Goal: Information Seeking & Learning: Learn about a topic

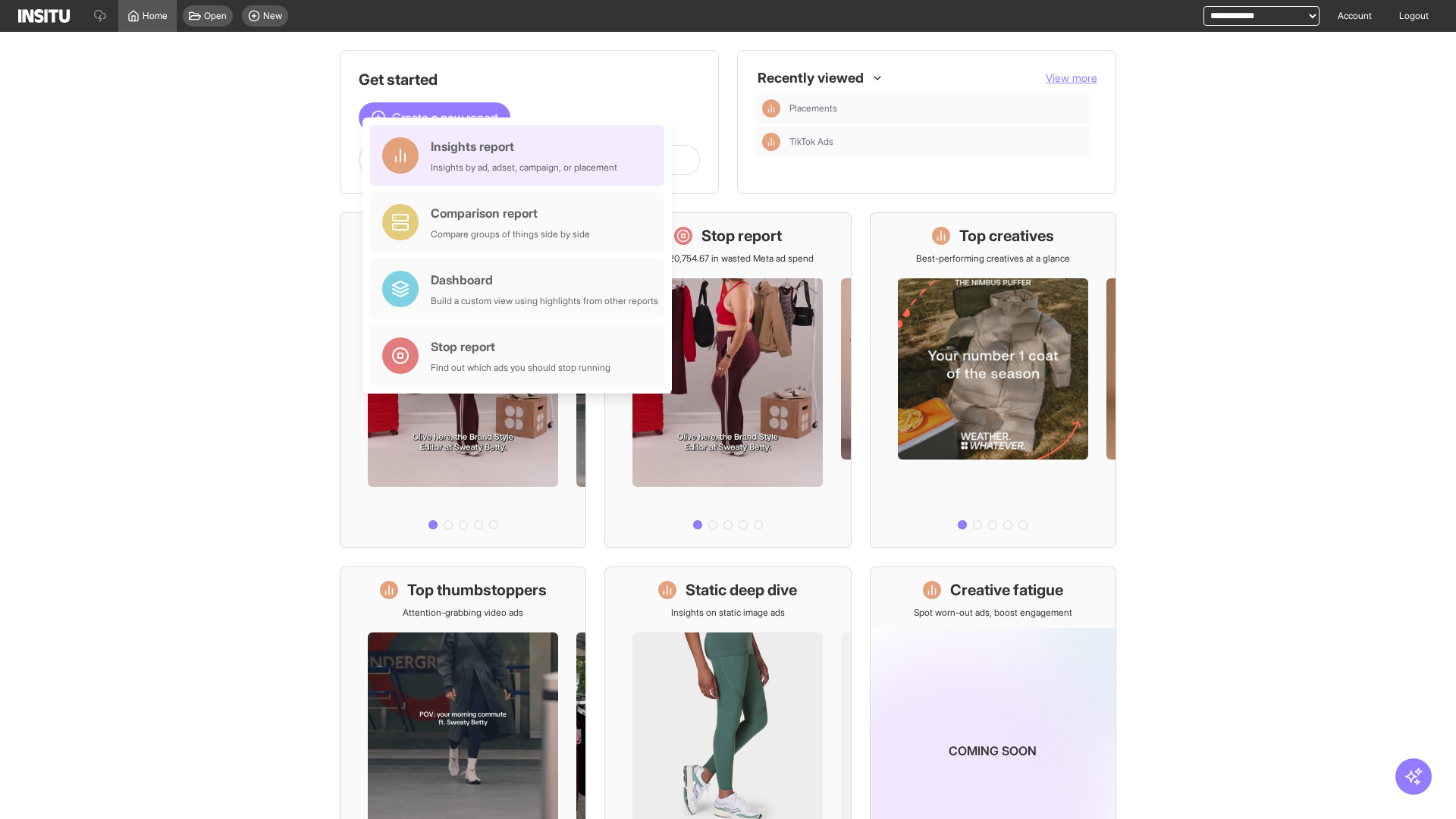
click at [521, 156] on div "Insights report Insights by ad, adset, campaign, or placement" at bounding box center [524, 155] width 187 height 37
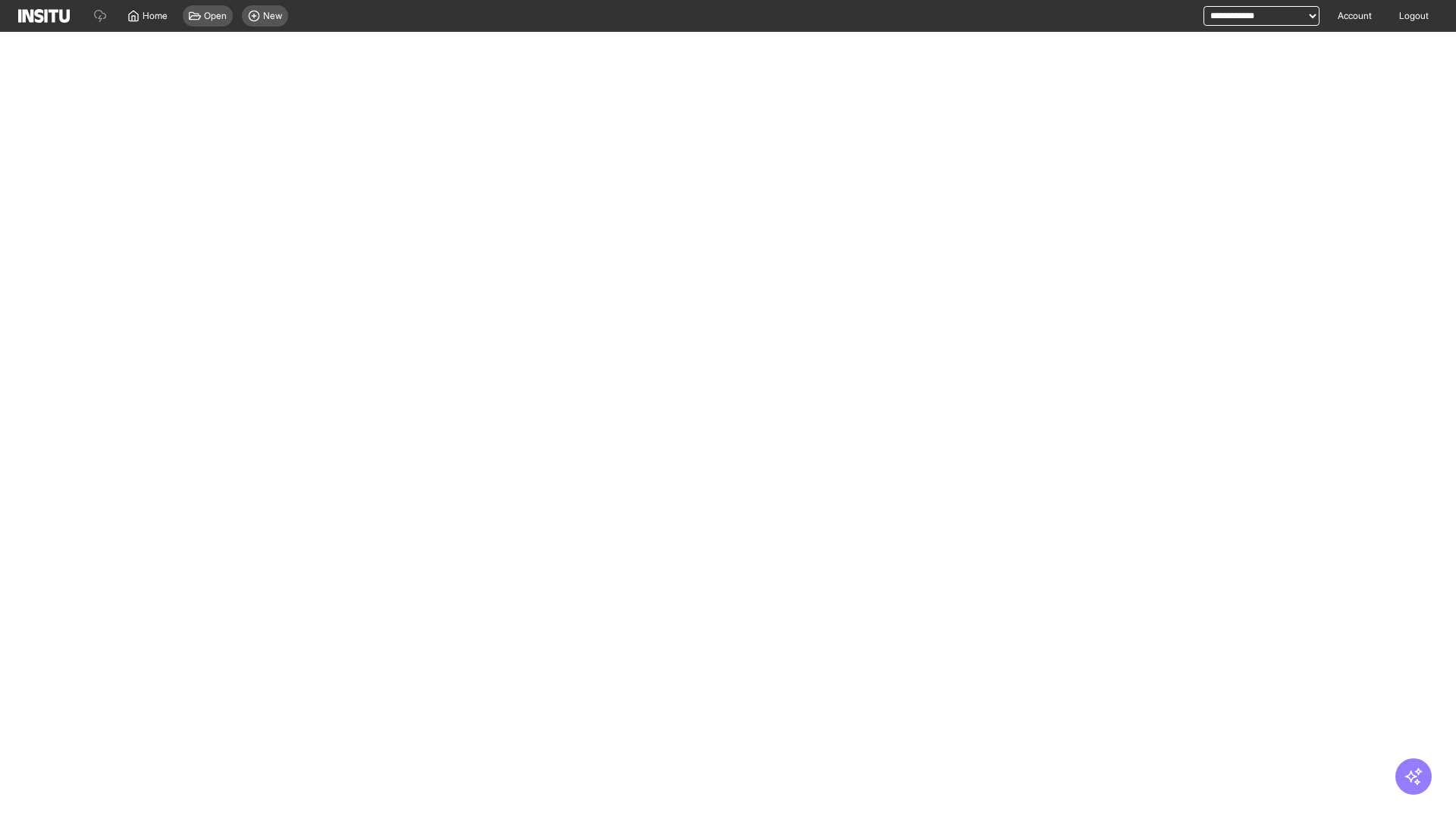
select select "**"
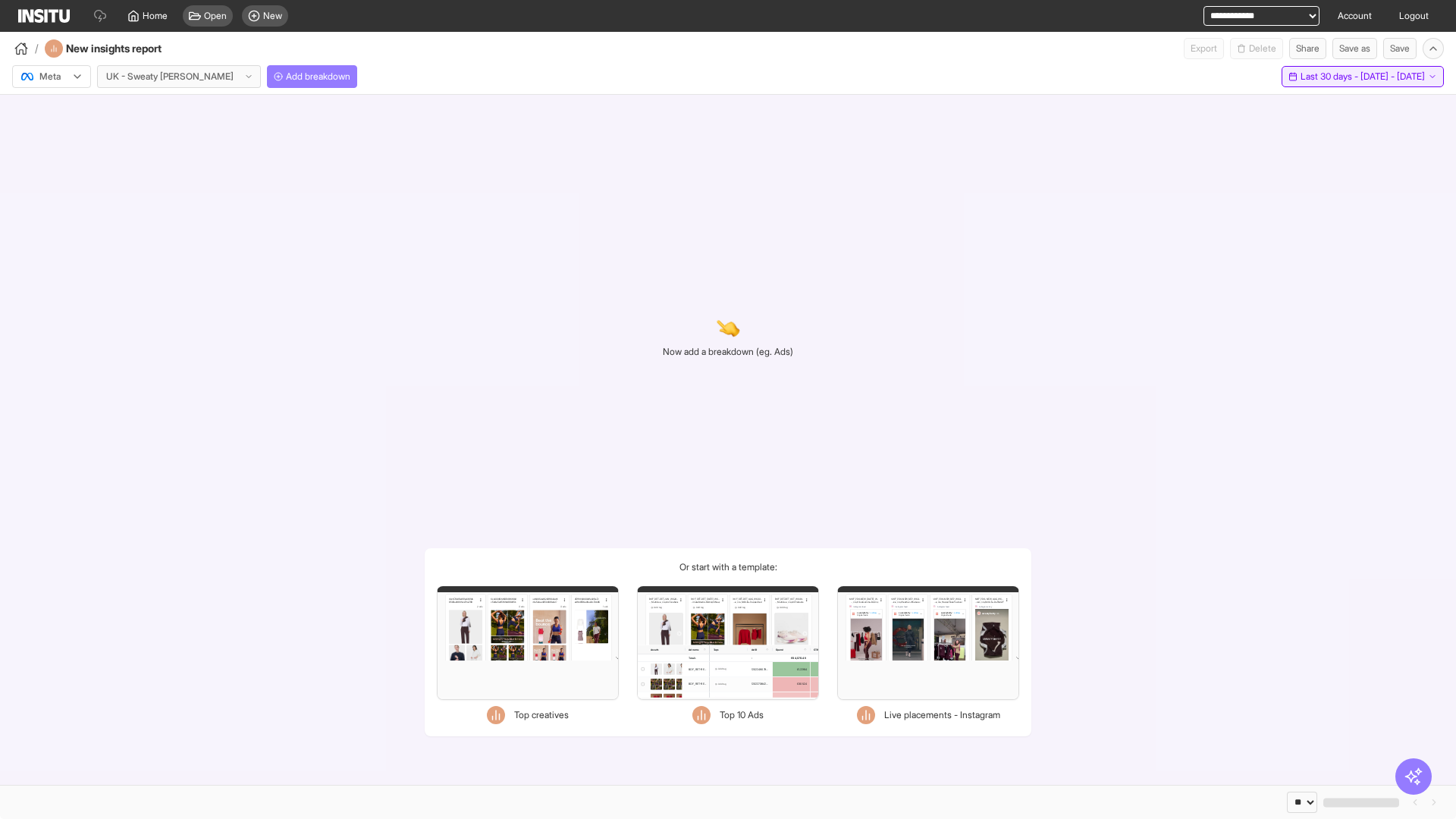
click at [1328, 77] on span "Last 30 days - [DATE] - [DATE]" at bounding box center [1362, 76] width 124 height 12
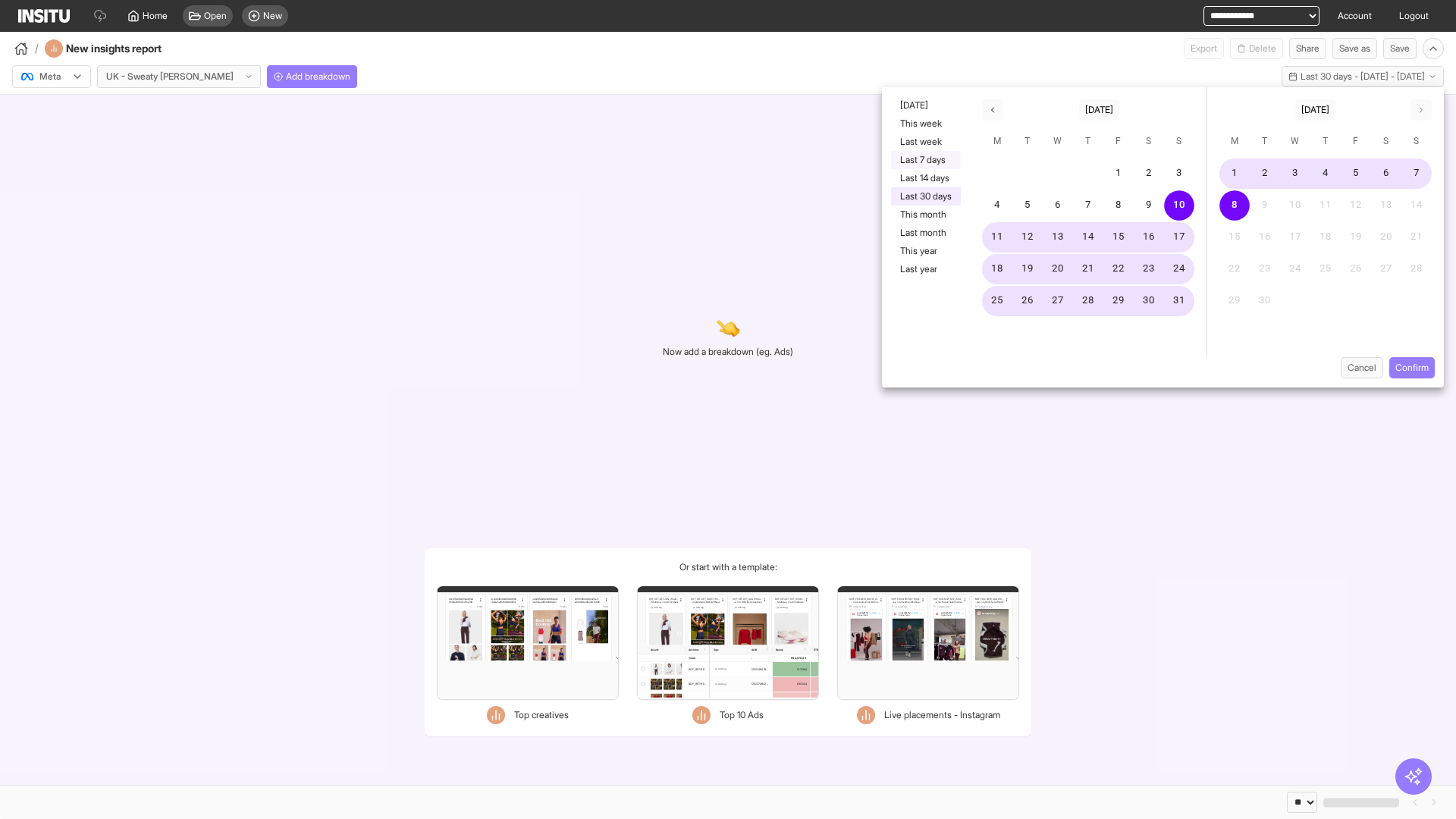
click at [925, 160] on button "Last 7 days" at bounding box center [926, 160] width 69 height 18
